Goal: Task Accomplishment & Management: Manage account settings

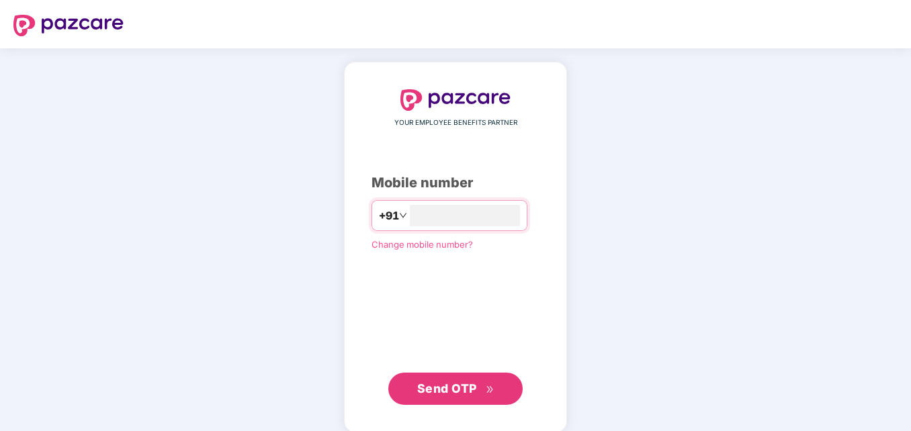
type input "**********"
click at [463, 386] on span "Send OTP" at bounding box center [447, 387] width 60 height 14
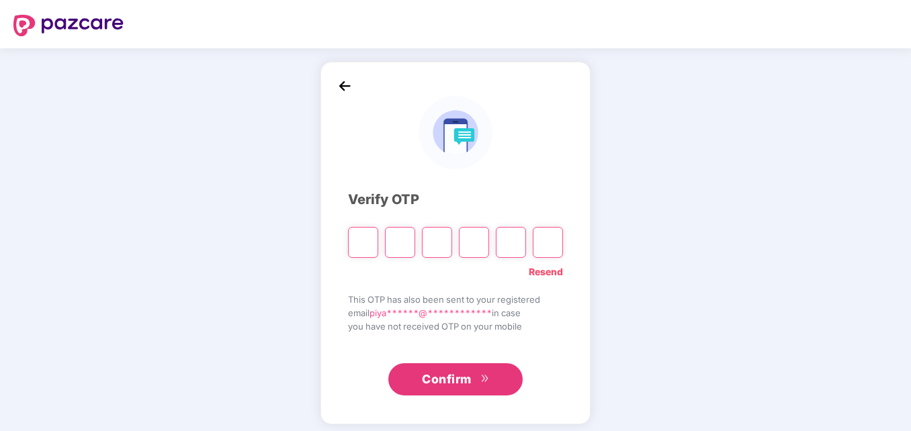
type input "*"
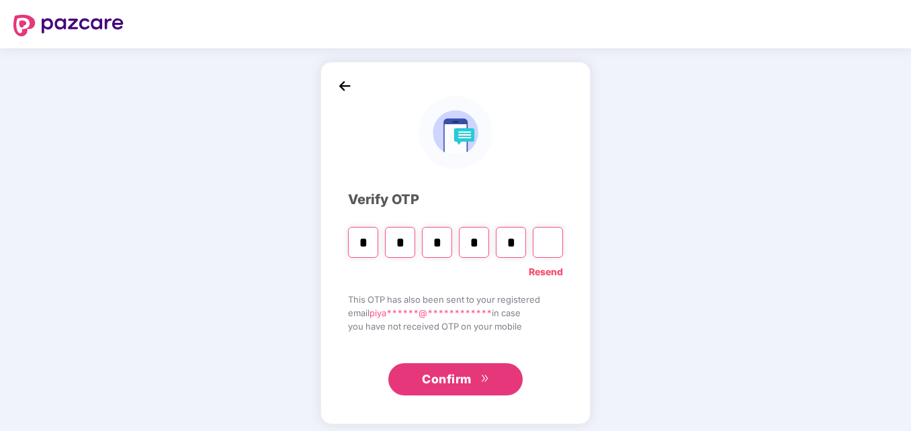
type input "*"
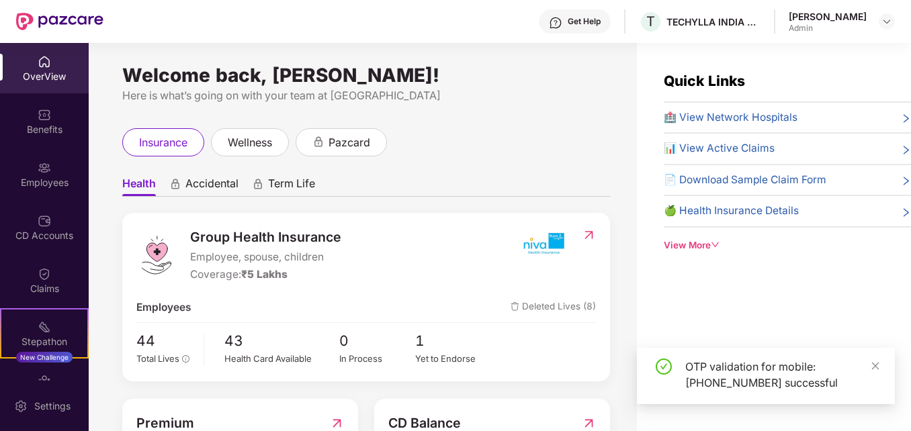
click at [881, 367] on div "OTP validation for mobile: [PHONE_NUMBER] successful" at bounding box center [766, 376] width 258 height 56
click at [878, 366] on icon "close" at bounding box center [874, 365] width 9 height 9
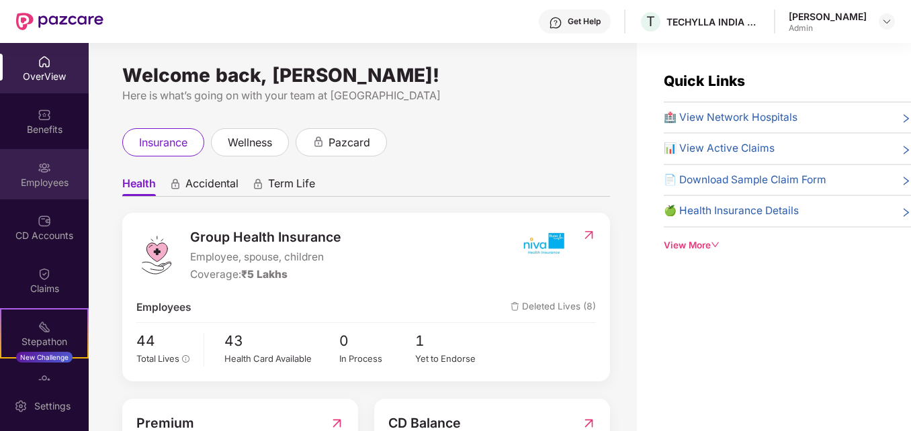
click at [40, 166] on img at bounding box center [44, 167] width 13 height 13
